Goal: Information Seeking & Learning: Learn about a topic

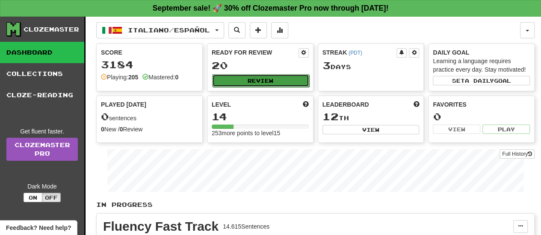
click at [262, 80] on button "Review" at bounding box center [260, 80] width 97 height 13
select select "**"
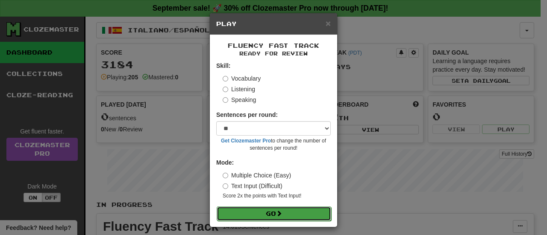
click at [271, 214] on button "Go" at bounding box center [274, 214] width 115 height 15
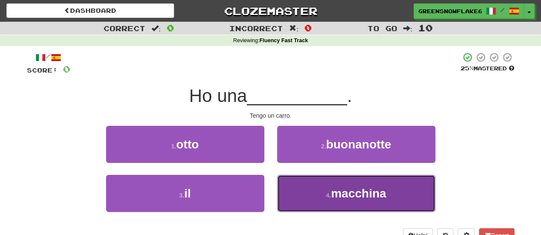
click at [298, 194] on button "4 . macchina" at bounding box center [356, 193] width 158 height 37
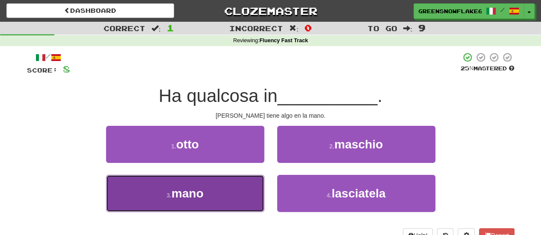
click at [197, 192] on span "mano" at bounding box center [187, 193] width 32 height 13
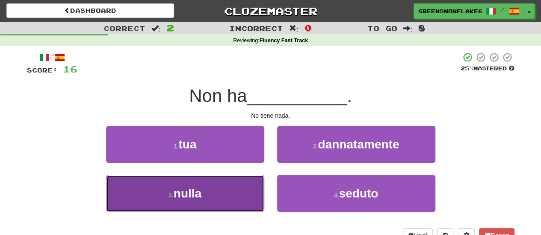
click at [227, 195] on button "3 . nulla" at bounding box center [185, 193] width 158 height 37
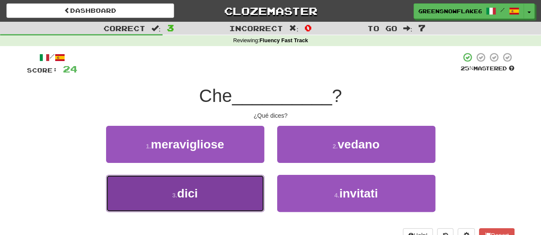
click at [231, 199] on button "3 . dici" at bounding box center [185, 193] width 158 height 37
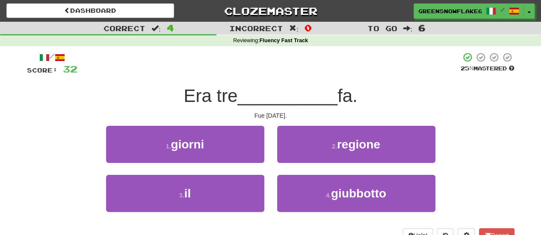
click at [239, 164] on div "1 . giorni" at bounding box center [185, 150] width 171 height 49
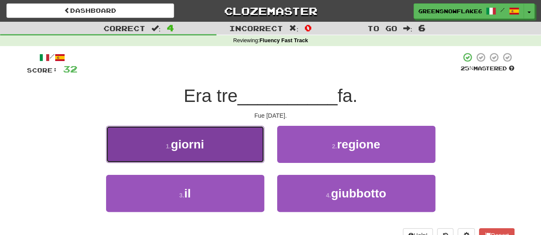
click at [234, 156] on button "1 . giorni" at bounding box center [185, 144] width 158 height 37
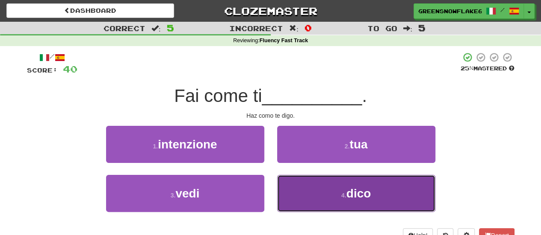
click at [326, 194] on button "4 . dico" at bounding box center [356, 193] width 158 height 37
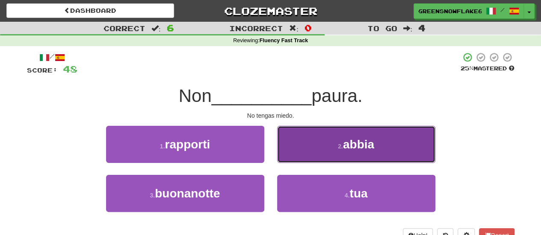
click at [321, 144] on button "2 . abbia" at bounding box center [356, 144] width 158 height 37
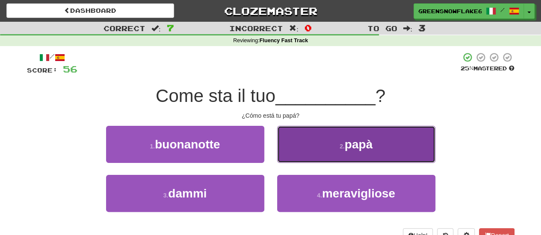
click at [323, 155] on button "2 . papà" at bounding box center [356, 144] width 158 height 37
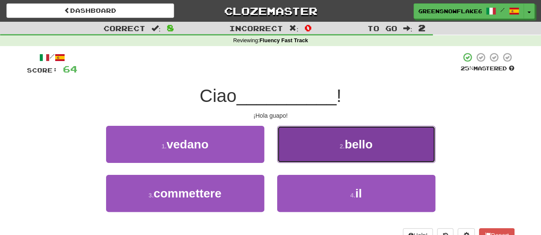
click at [297, 142] on button "2 . bello" at bounding box center [356, 144] width 158 height 37
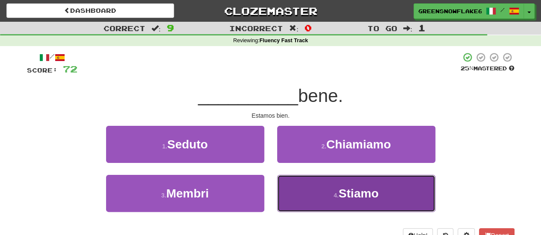
click at [347, 192] on span "Stiamo" at bounding box center [358, 193] width 40 height 13
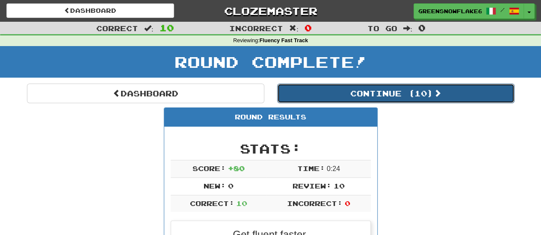
click at [312, 96] on button "Continue ( 10 )" at bounding box center [395, 94] width 237 height 20
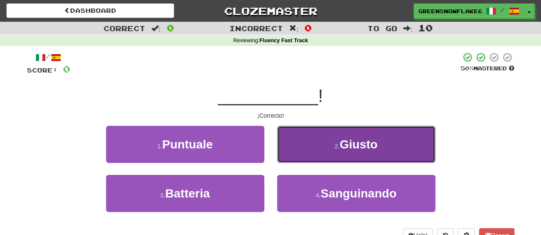
click at [301, 132] on button "2 . Giusto" at bounding box center [356, 144] width 158 height 37
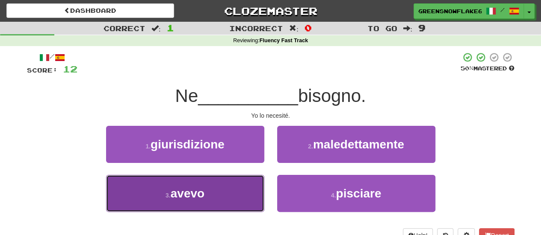
click at [212, 191] on button "3 . avevo" at bounding box center [185, 193] width 158 height 37
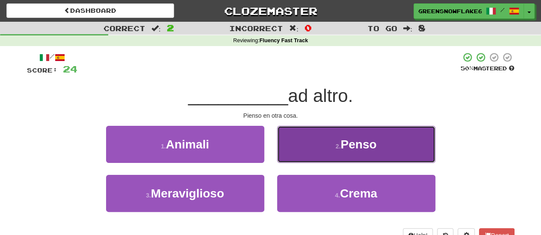
click at [309, 145] on button "2 . Penso" at bounding box center [356, 144] width 158 height 37
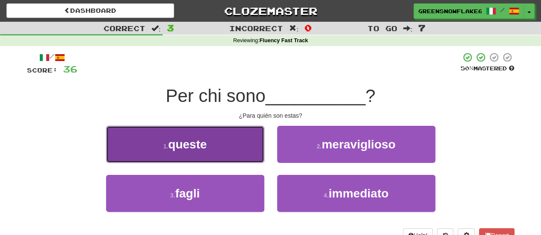
click at [210, 134] on button "1 . queste" at bounding box center [185, 144] width 158 height 37
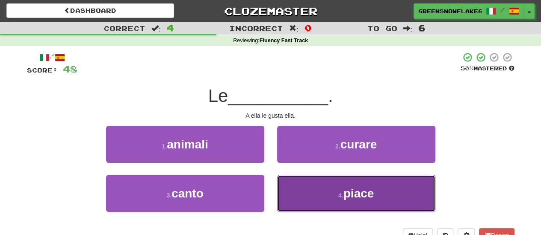
click at [314, 193] on button "4 . piace" at bounding box center [356, 193] width 158 height 37
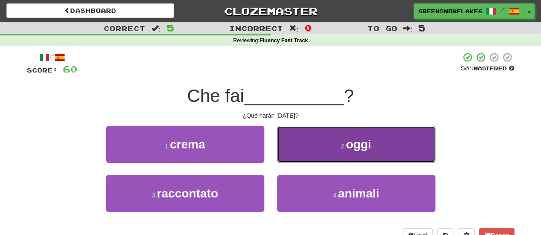
click at [295, 141] on button "2 . oggi" at bounding box center [356, 144] width 158 height 37
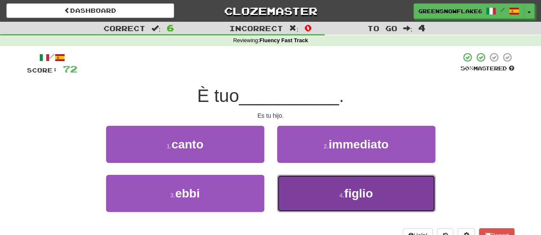
click at [317, 195] on button "4 . figlio" at bounding box center [356, 193] width 158 height 37
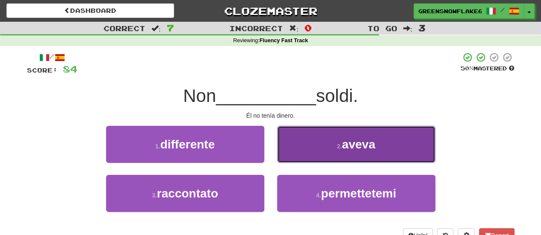
click at [311, 140] on button "2 . aveva" at bounding box center [356, 144] width 158 height 37
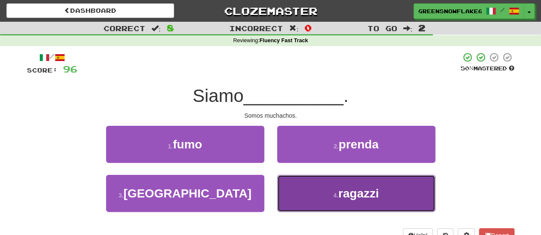
click at [318, 198] on button "4 . ragazzi" at bounding box center [356, 193] width 158 height 37
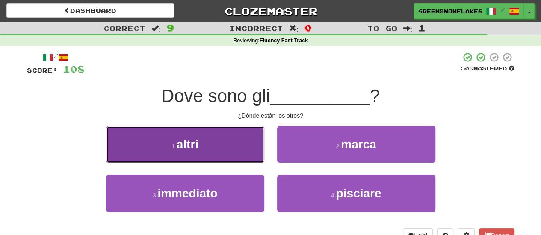
click at [236, 146] on button "1 . altri" at bounding box center [185, 144] width 158 height 37
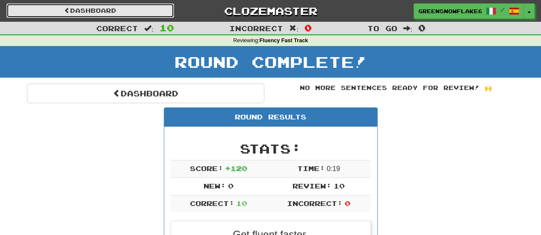
click at [135, 7] on link "Dashboard" at bounding box center [90, 10] width 168 height 15
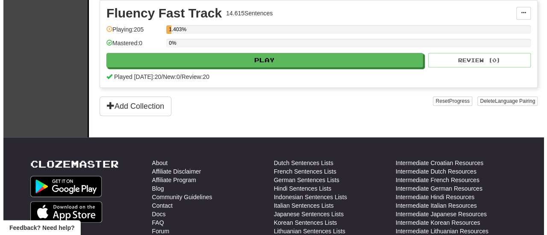
scroll to position [214, 0]
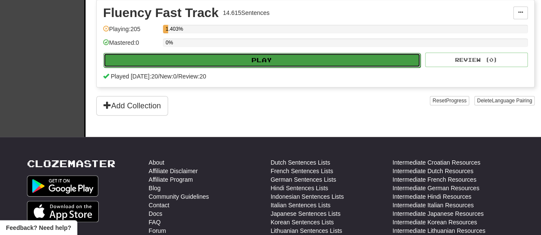
click at [213, 57] on button "Play" at bounding box center [261, 60] width 317 height 15
select select "**"
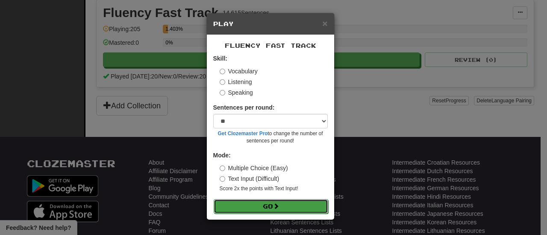
click at [267, 208] on button "Go" at bounding box center [271, 207] width 115 height 15
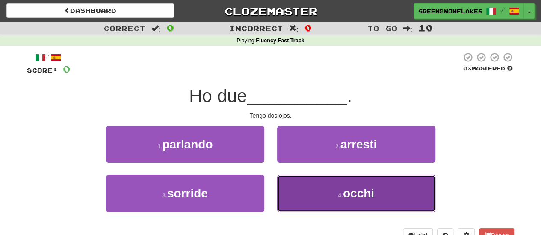
click at [298, 188] on button "4 . occhi" at bounding box center [356, 193] width 158 height 37
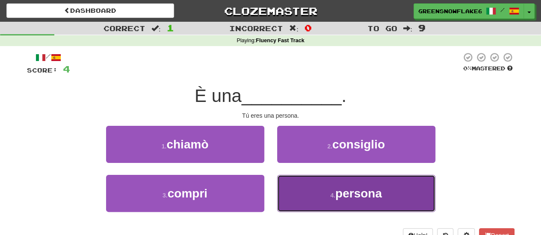
click at [309, 189] on button "4 . persona" at bounding box center [356, 193] width 158 height 37
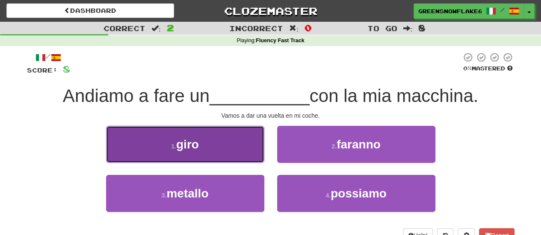
click at [189, 150] on span "giro" at bounding box center [187, 144] width 23 height 13
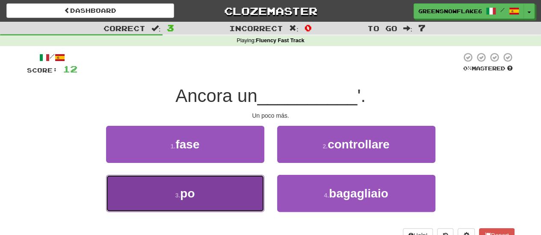
click at [245, 191] on button "3 . po" at bounding box center [185, 193] width 158 height 37
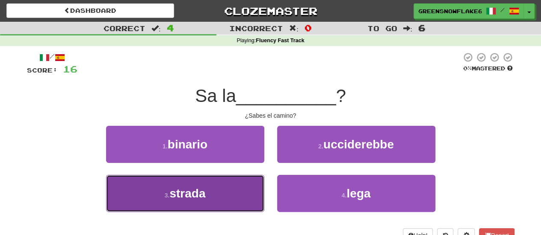
click at [226, 184] on button "3 . strada" at bounding box center [185, 193] width 158 height 37
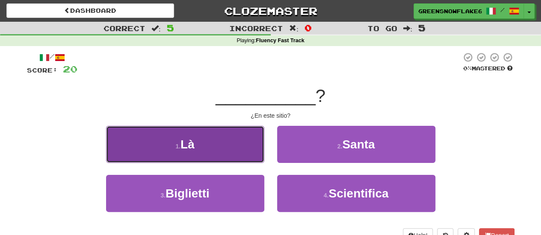
click at [204, 159] on button "1 . Là" at bounding box center [185, 144] width 158 height 37
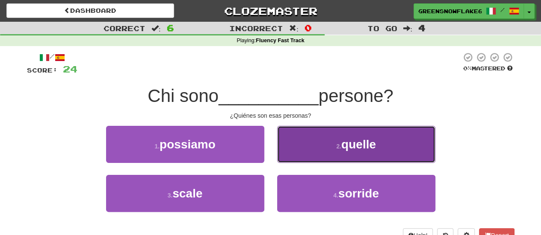
click at [304, 161] on button "2 . quelle" at bounding box center [356, 144] width 158 height 37
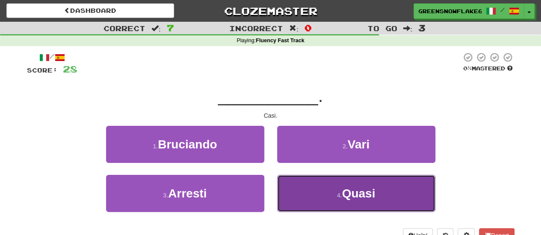
click at [305, 194] on button "4 . Quasi" at bounding box center [356, 193] width 158 height 37
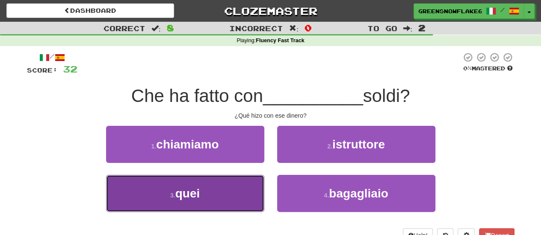
click at [226, 196] on button "3 . quei" at bounding box center [185, 193] width 158 height 37
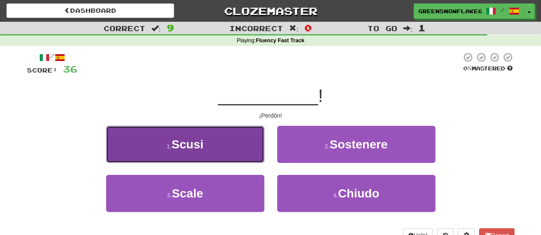
click at [205, 144] on button "1 . Scusi" at bounding box center [185, 144] width 158 height 37
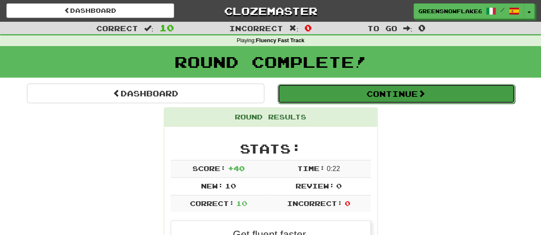
click at [330, 101] on button "Continue" at bounding box center [395, 94] width 237 height 20
